Goal: Transaction & Acquisition: Purchase product/service

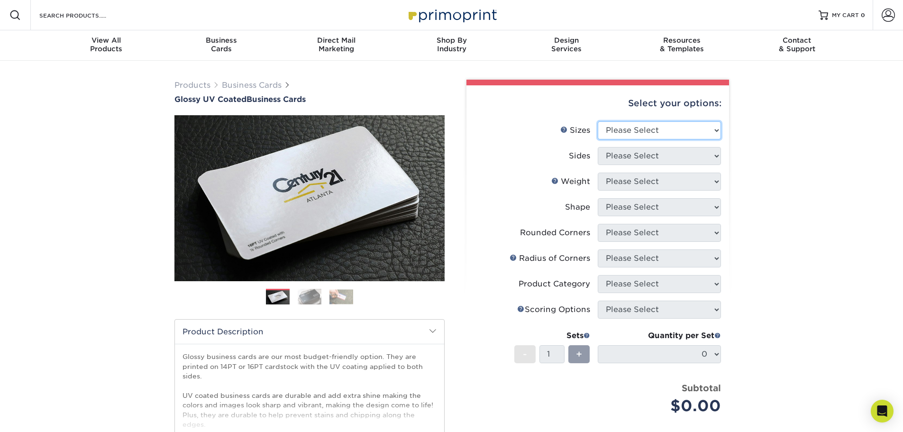
click at [652, 123] on select "Please Select 1.5" x 3.5" - Mini 1.75" x 3.5" - Mini 2" x 2" - Square 2" x 3" -…" at bounding box center [659, 130] width 123 height 18
click at [598, 121] on select "Please Select 1.5" x 3.5" - Mini 1.75" x 3.5" - Mini 2" x 2" - Square 2" x 3" -…" at bounding box center [659, 130] width 123 height 18
click at [674, 132] on select "Please Select 1.5" x 3.5" - Mini 1.75" x 3.5" - Mini 2" x 2" - Square 2" x 3" -…" at bounding box center [659, 130] width 123 height 18
select select "2.00x3.50"
click at [598, 121] on select "Please Select 1.5" x 3.5" - Mini 1.75" x 3.5" - Mini 2" x 2" - Square 2" x 3" -…" at bounding box center [659, 130] width 123 height 18
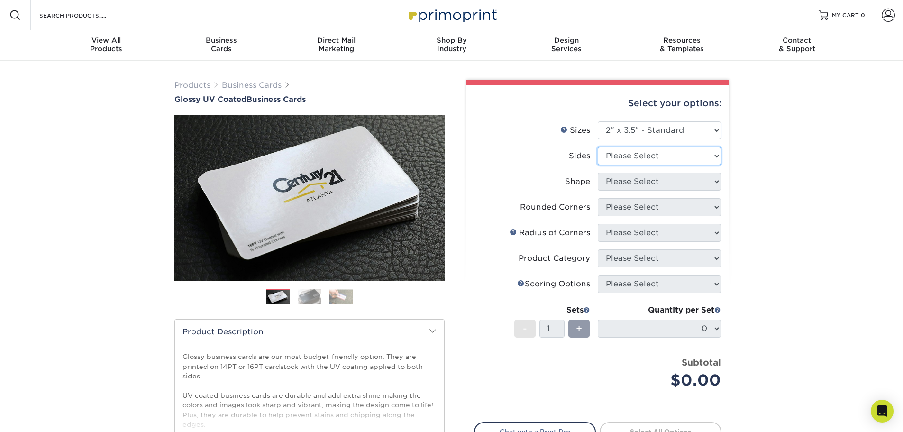
click at [677, 148] on select "Please Select Print Both Sides Print Front Only" at bounding box center [659, 156] width 123 height 18
select select "13abbda7-1d64-4f25-8bb2-c179b224825d"
click at [598, 147] on select "Please Select Print Both Sides Print Front Only" at bounding box center [659, 156] width 123 height 18
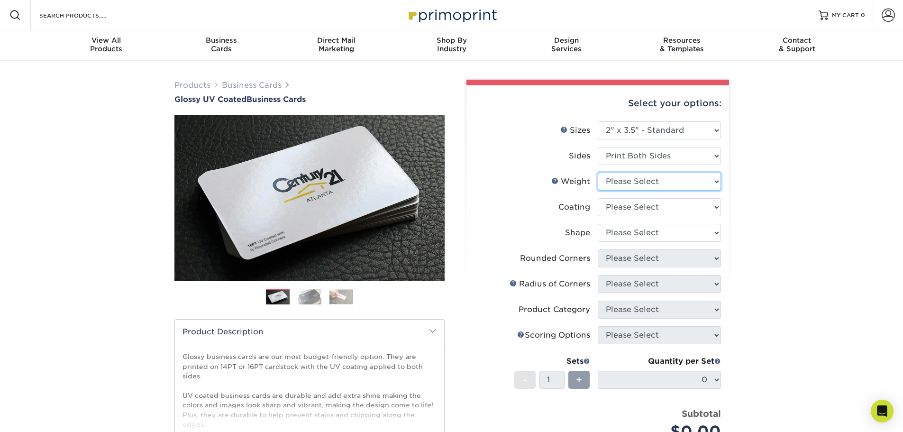
click at [678, 184] on select "Please Select 16PT 14PT" at bounding box center [659, 181] width 123 height 18
select select "16PT"
click at [598, 172] on select "Please Select 16PT 14PT" at bounding box center [659, 181] width 123 height 18
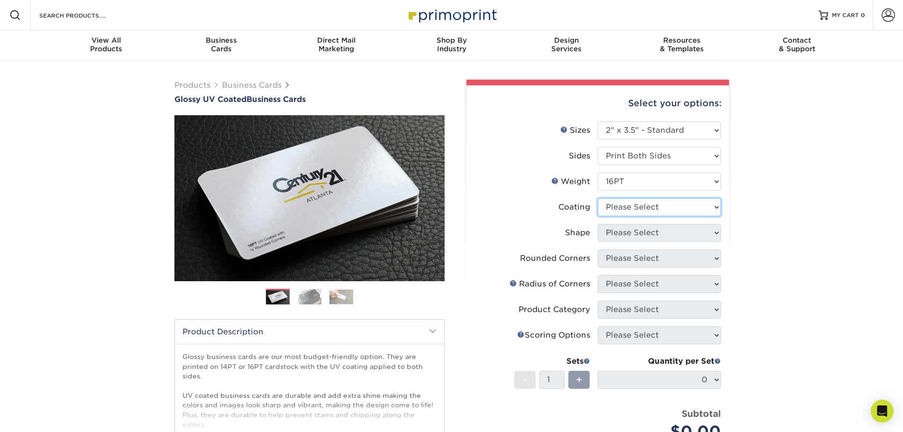
click at [663, 205] on select at bounding box center [659, 207] width 123 height 18
select select "ae367451-b2b8-45df-a344-0f05b6a12993"
click at [598, 198] on select at bounding box center [659, 207] width 123 height 18
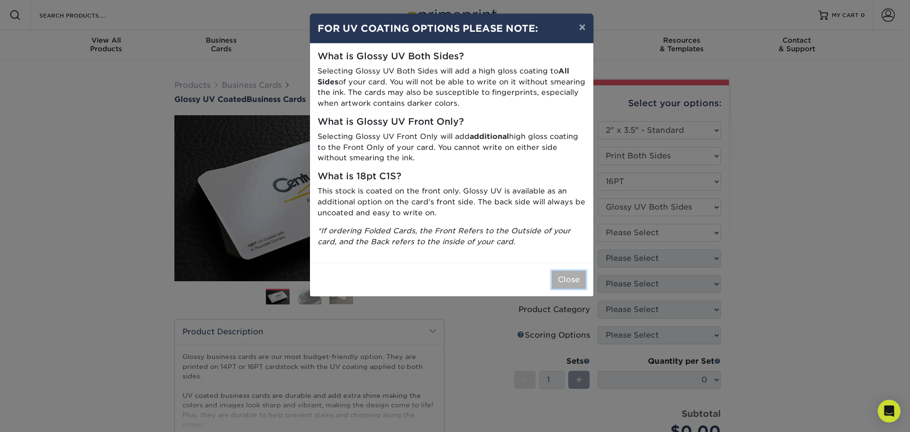
click at [579, 272] on button "Close" at bounding box center [569, 280] width 34 height 18
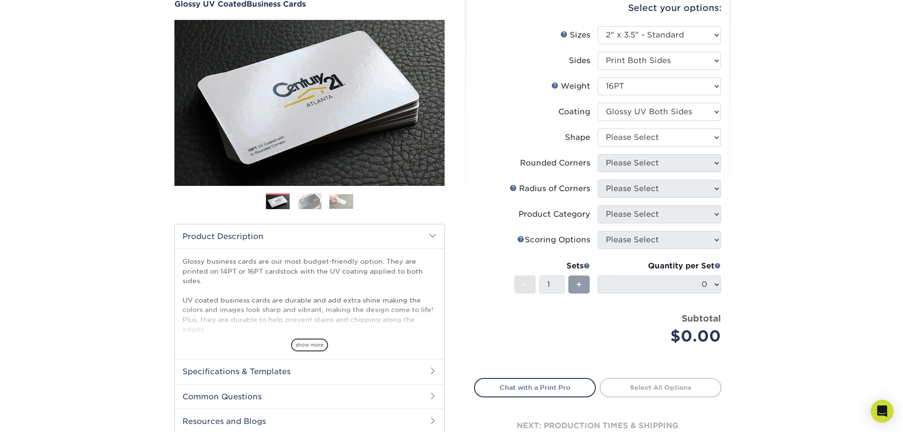
scroll to position [95, 0]
click at [633, 139] on select "Please Select Standard Oval" at bounding box center [659, 138] width 123 height 18
select select "standard"
click at [598, 129] on select "Please Select Standard Oval" at bounding box center [659, 138] width 123 height 18
click at [637, 162] on select "Please Select Yes - Round 2 Corners Yes - Round 4 Corners No" at bounding box center [659, 163] width 123 height 18
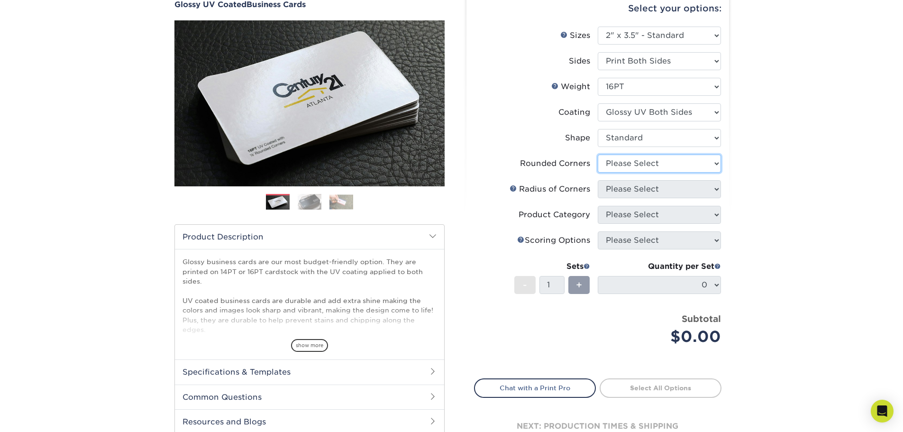
select select "7672df9e-0e0a-464d-8e1f-920c575e4da3"
click at [598, 154] on select "Please Select Yes - Round 2 Corners Yes - Round 4 Corners No" at bounding box center [659, 163] width 123 height 18
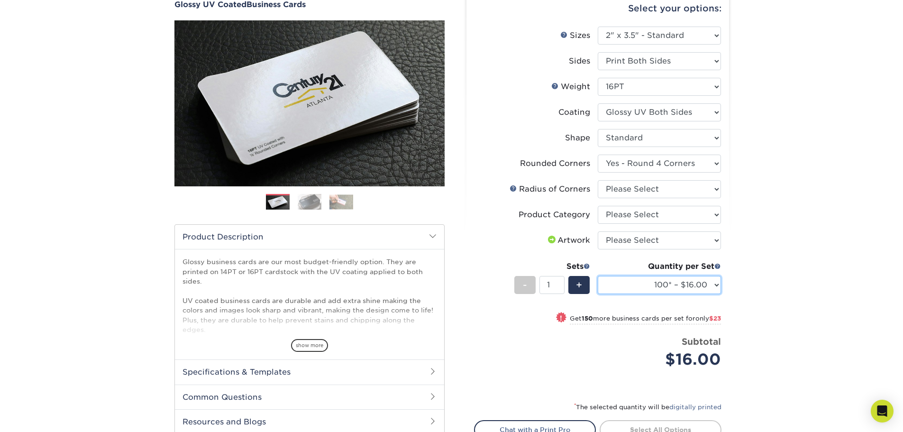
click at [709, 285] on select "100* – $16.00 250* – $39.00 500 – $77.00 1000 – $94.00 2500 – $173.00 5000 – $2…" at bounding box center [659, 285] width 123 height 18
select select "1000 – $94.00"
click at [598, 276] on select "100* – $16.00 250* – $39.00 500 – $77.00 1000 – $94.00 2500 – $173.00 5000 – $2…" at bounding box center [659, 285] width 123 height 18
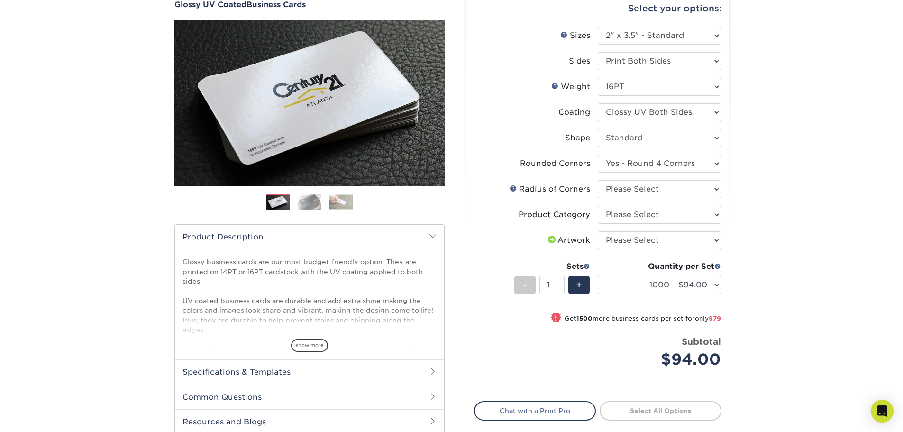
click at [753, 283] on div "Products Business Cards Glossy UV Coated Business Cards Previous Next" at bounding box center [451, 238] width 903 height 545
click at [684, 114] on select at bounding box center [659, 112] width 123 height 18
select select "1e8116af-acfc-44b1-83dc-8181aa338834"
click at [598, 103] on select at bounding box center [659, 112] width 123 height 18
select select "-1"
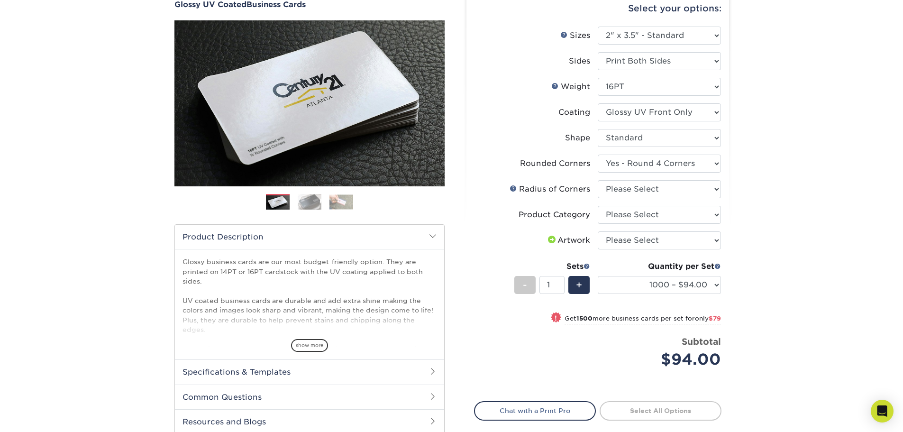
select select
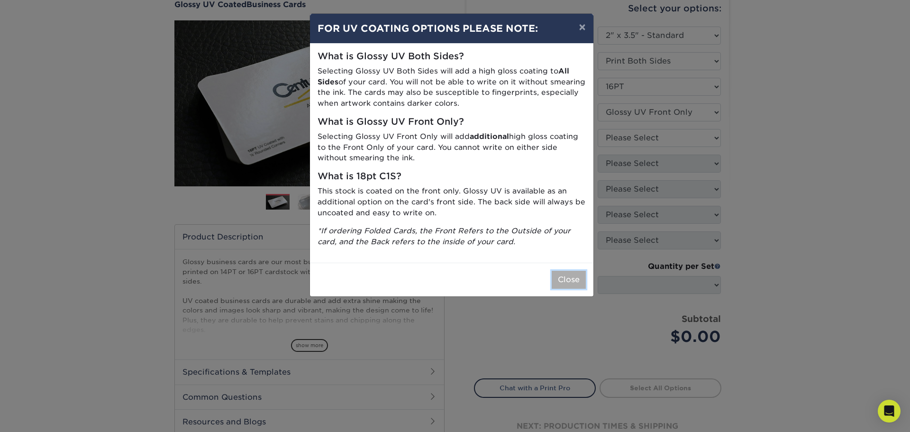
click at [570, 278] on button "Close" at bounding box center [569, 280] width 34 height 18
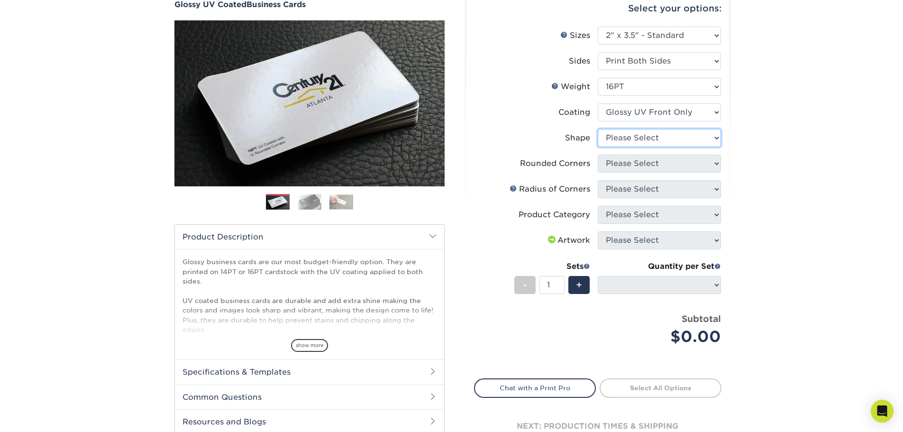
click at [633, 137] on select "Please Select Standard" at bounding box center [659, 138] width 123 height 18
select select "standard"
click at [598, 129] on select "Please Select Standard" at bounding box center [659, 138] width 123 height 18
select select
click at [627, 161] on select "Please Select Yes - Round 2 Corners Yes - Round 4 Corners No" at bounding box center [659, 163] width 123 height 18
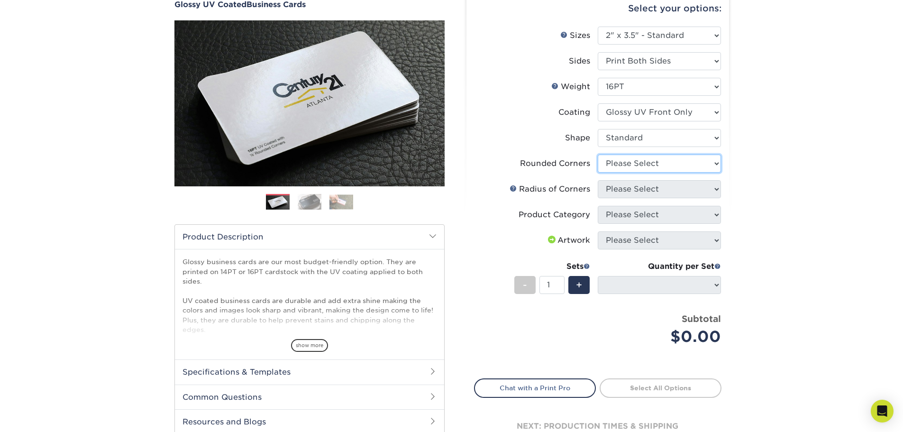
select select "76a3b848-63b4-4449-aad1-d9e81d5a60f5"
click at [598, 154] on select "Please Select Yes - Round 2 Corners Yes - Round 4 Corners No" at bounding box center [659, 163] width 123 height 18
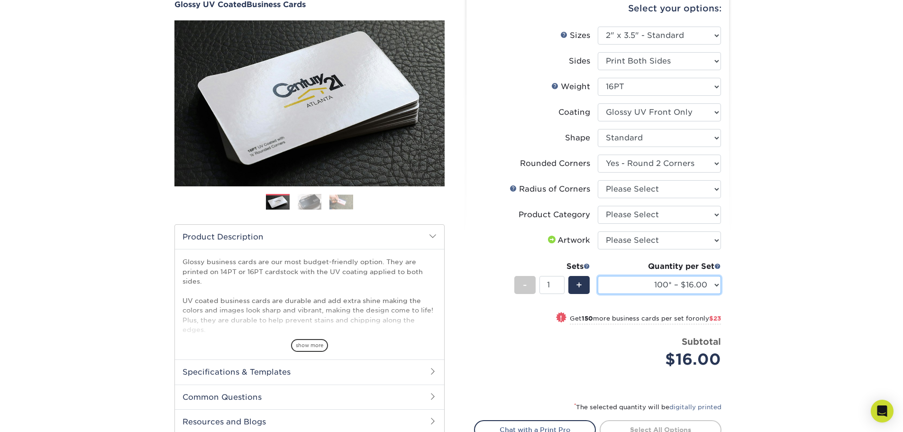
click at [690, 290] on select "100* – $16.00 250* – $39.00 500 – $77.00 1000 – $94.00 2500 – $173.00 5000 – $2…" at bounding box center [659, 285] width 123 height 18
select select "1000 – $94.00"
click at [598, 276] on select "100* – $16.00 250* – $39.00 500 – $77.00 1000 – $94.00 2500 – $173.00 5000 – $2…" at bounding box center [659, 285] width 123 height 18
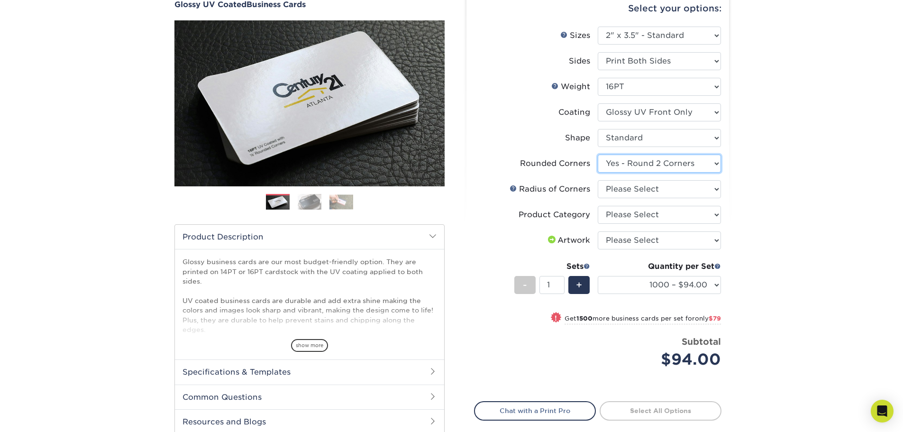
click at [673, 161] on select "Please Select Yes - Round 2 Corners Yes - Round 4 Corners No" at bounding box center [659, 163] width 123 height 18
select select "0"
click at [598, 154] on select "Please Select Yes - Round 2 Corners Yes - Round 4 Corners No" at bounding box center [659, 163] width 123 height 18
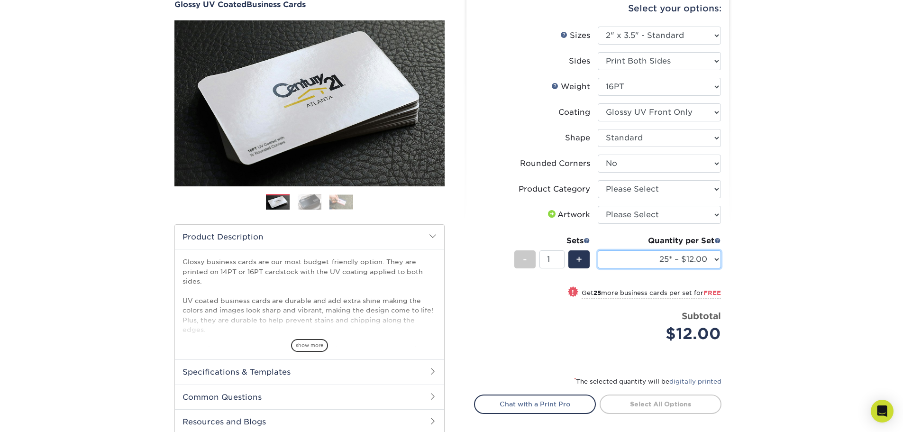
click at [702, 254] on select "25* – $12.00 50* – $12.00 100* – $12.00 250* – $21.00 500 – $42.00 1000 – $53.0…" at bounding box center [659, 259] width 123 height 18
select select "1000 – $53.00 (free shipping*)"
click at [598, 250] on select "25* – $12.00 50* – $12.00 100* – $12.00 250* – $21.00 500 – $42.00 1000 – $53.0…" at bounding box center [659, 259] width 123 height 18
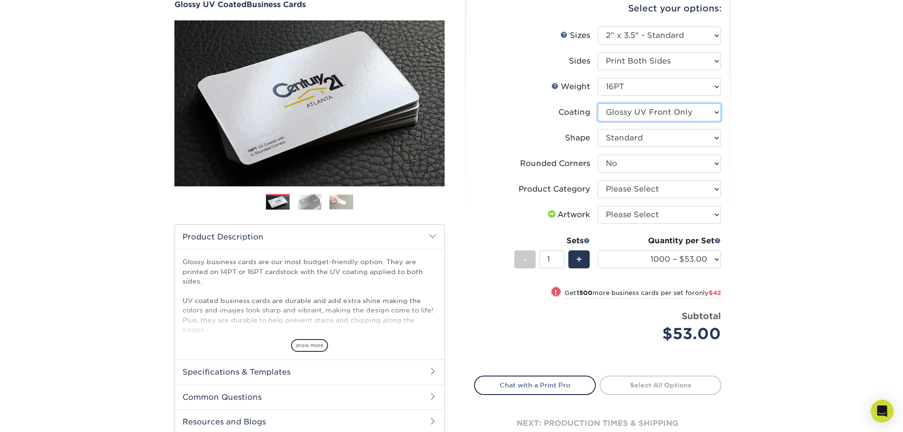
click at [706, 115] on select at bounding box center [659, 112] width 123 height 18
select select "ae367451-b2b8-45df-a344-0f05b6a12993"
click at [598, 103] on select at bounding box center [659, 112] width 123 height 18
select select "-1"
select select
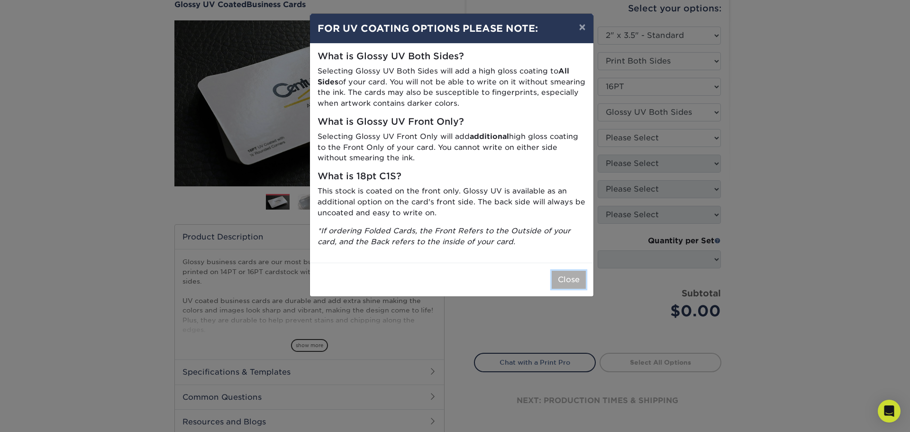
click at [568, 275] on button "Close" at bounding box center [569, 280] width 34 height 18
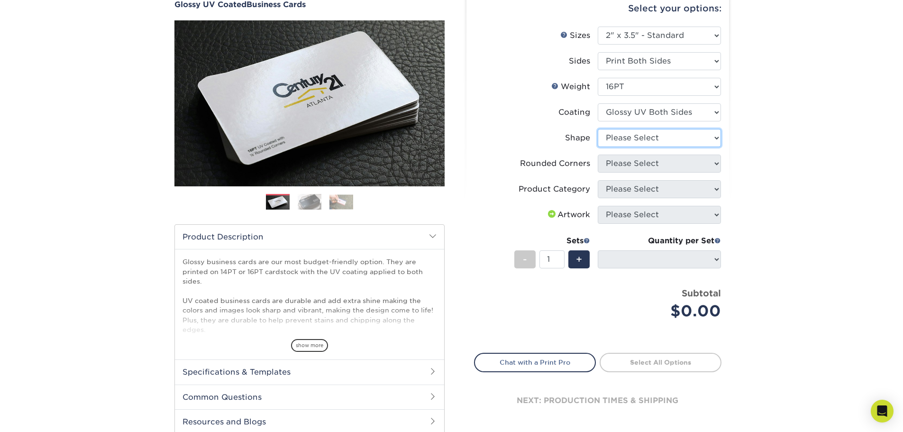
click at [658, 140] on select "Please Select Standard Oval" at bounding box center [659, 138] width 123 height 18
select select "standard"
click at [598, 129] on select "Please Select Standard Oval" at bounding box center [659, 138] width 123 height 18
select select
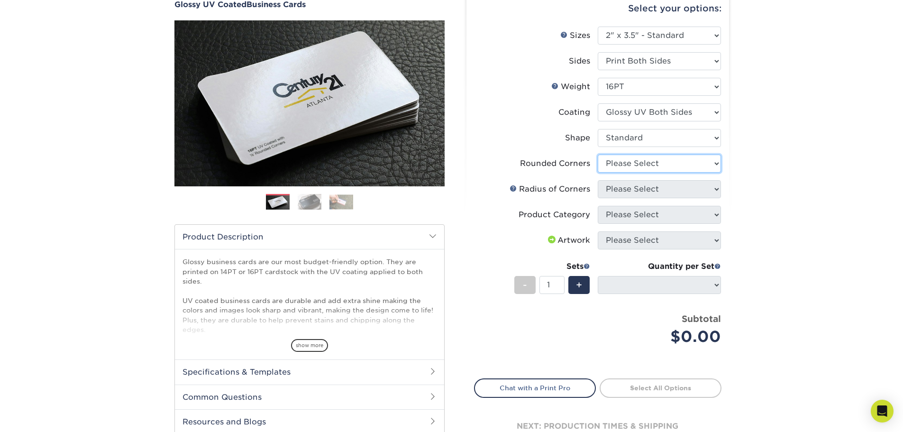
click at [640, 163] on select "Please Select Yes - Round 2 Corners Yes - Round 4 Corners No" at bounding box center [659, 163] width 123 height 18
select select "0"
click at [598, 154] on select "Please Select Yes - Round 2 Corners Yes - Round 4 Corners No" at bounding box center [659, 163] width 123 height 18
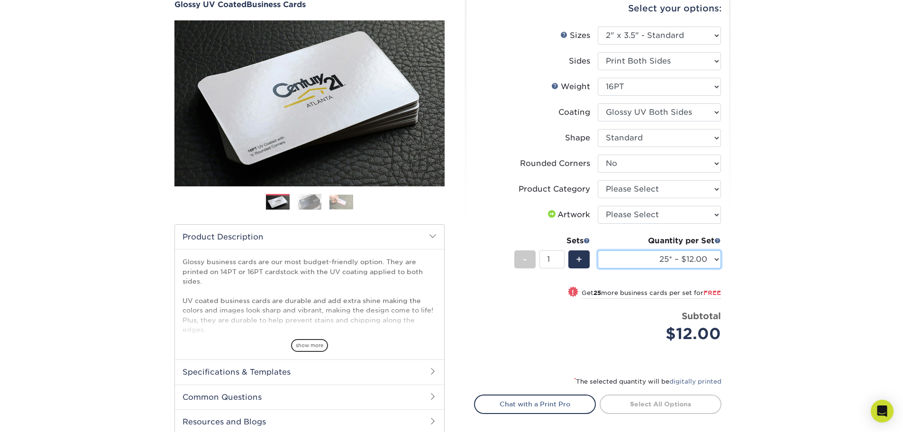
click at [691, 256] on select "25* – $12.00 50* – $12.00 100* – $12.00 250* – $21.00 500 – $42.00 1000 – $53.0…" at bounding box center [659, 259] width 123 height 18
select select "1000 – $53.00 (free shipping*)"
click at [598, 250] on select "25* – $12.00 50* – $12.00 100* – $12.00 250* – $21.00 500 – $42.00 1000 – $53.0…" at bounding box center [659, 259] width 123 height 18
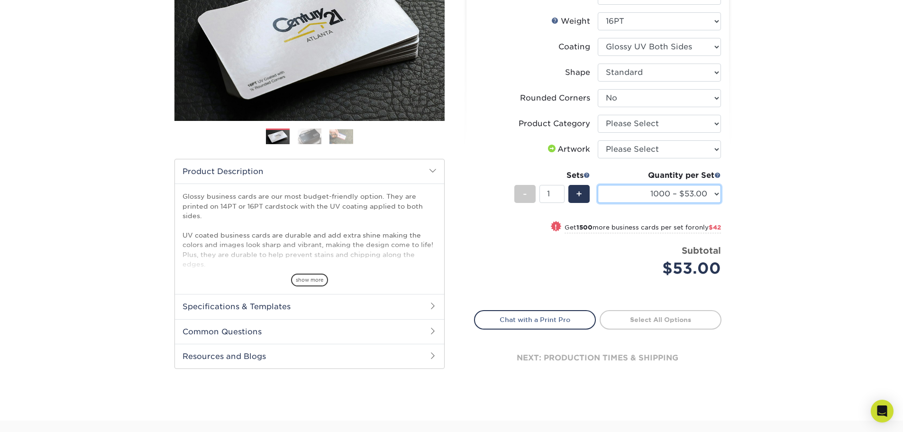
scroll to position [190, 0]
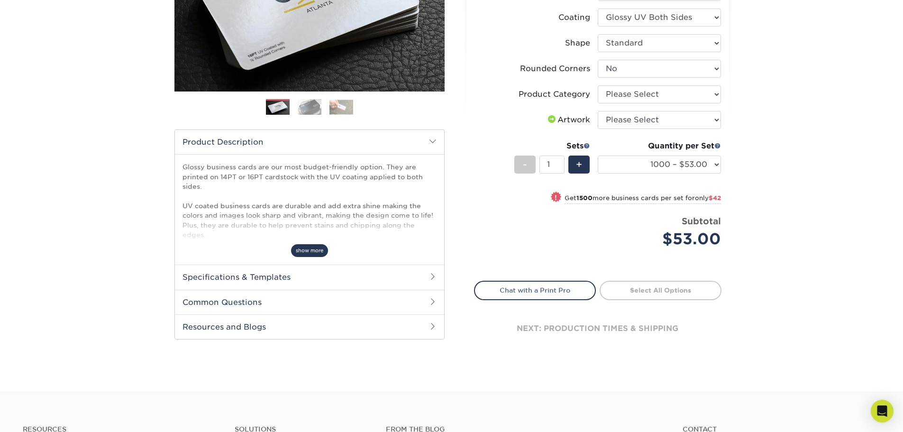
click at [326, 250] on span "show more" at bounding box center [309, 250] width 37 height 13
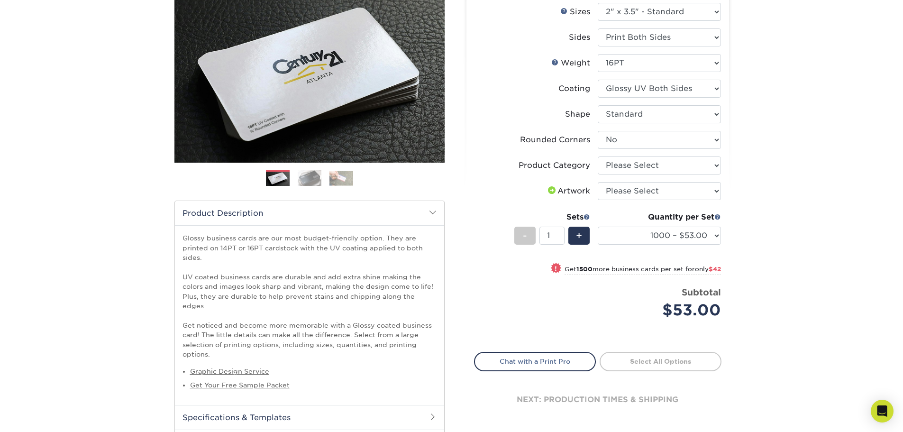
scroll to position [0, 0]
